Goal: Obtain resource: Download file/media

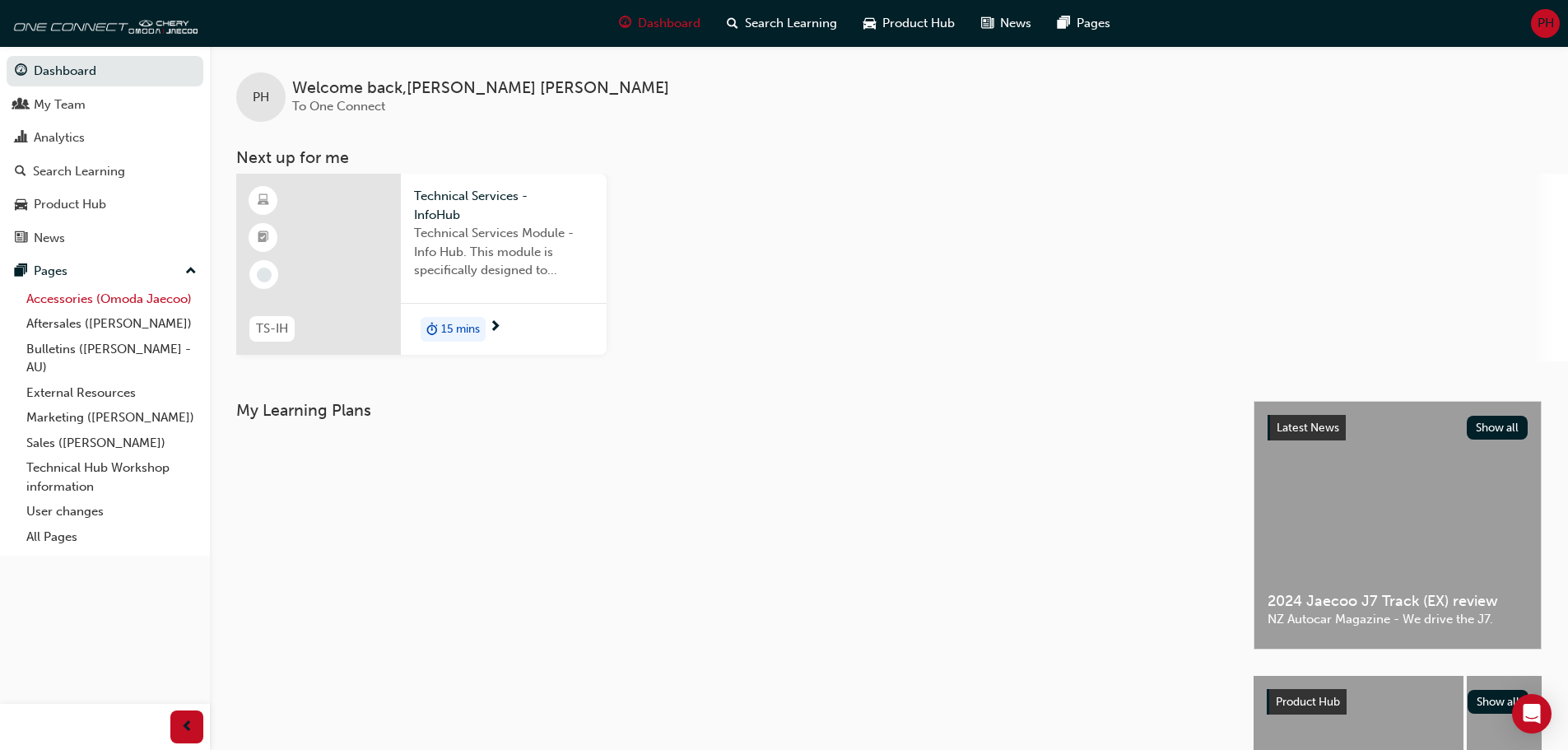
click at [81, 301] on link "Accessories (Omoda Jaecoo)" at bounding box center [111, 299] width 183 height 25
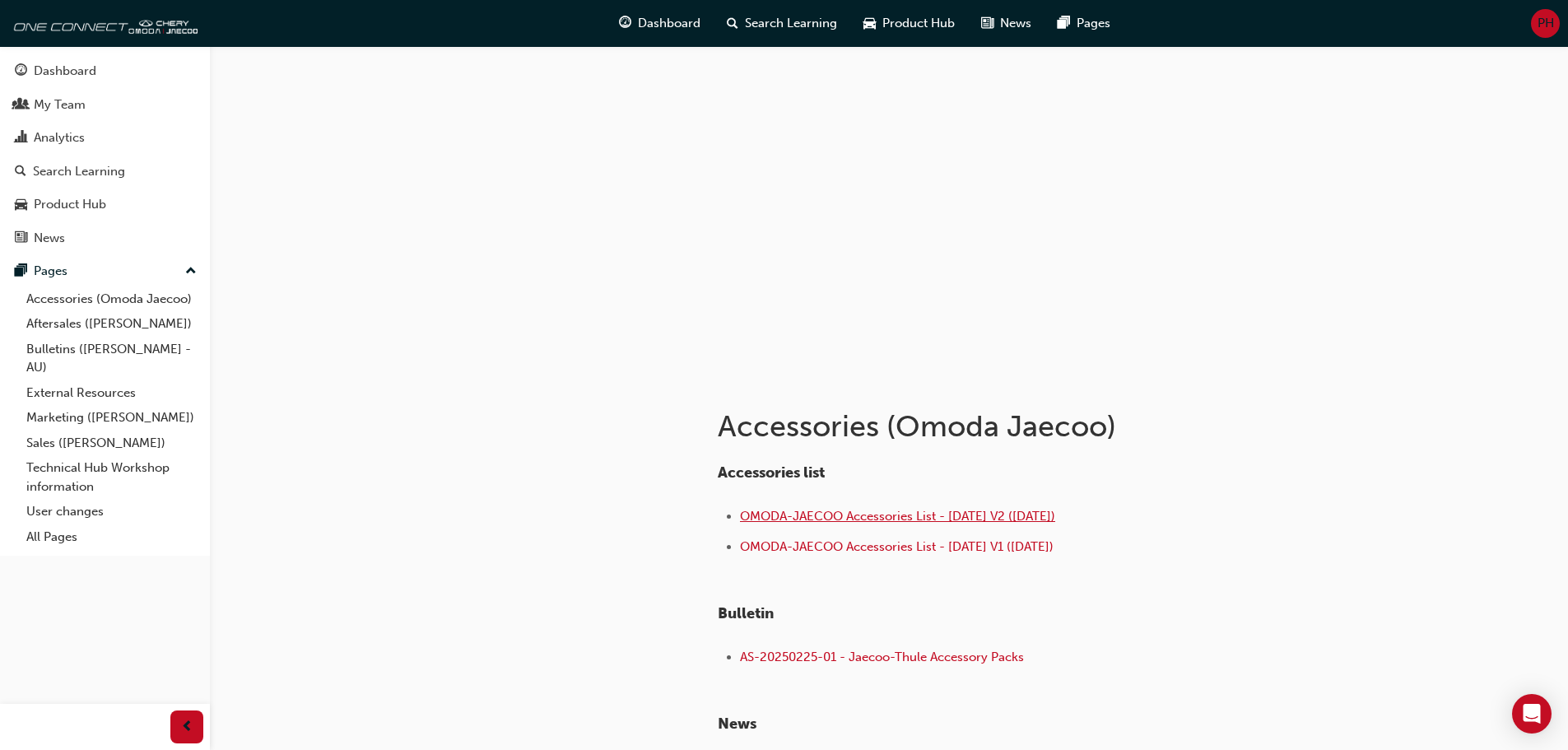
click at [878, 516] on span "OMODA-JAECOO Accessories List - [DATE] V2 ([DATE])" at bounding box center [897, 516] width 315 height 15
